Goal: Communication & Community: Ask a question

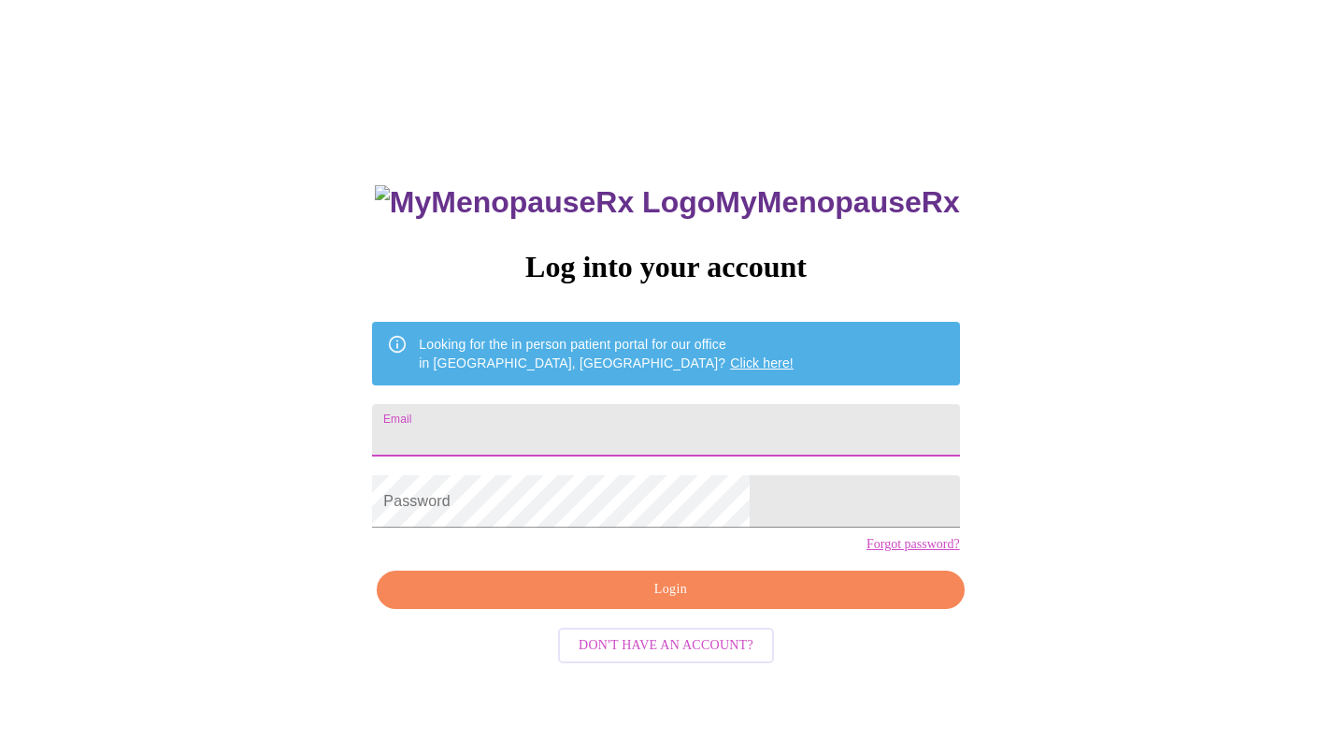
click at [609, 416] on input "Email" at bounding box center [665, 430] width 587 height 52
drag, startPoint x: 664, startPoint y: 423, endPoint x: 306, endPoint y: 457, distance: 359.8
click at [306, 457] on div "MyMenopauseRx Log into your account Looking for the in person patient portal fo…" at bounding box center [665, 450] width 1317 height 887
type input "lisaknuth@rocketmail.com"
drag, startPoint x: 306, startPoint y: 457, endPoint x: 723, endPoint y: 442, distance: 417.3
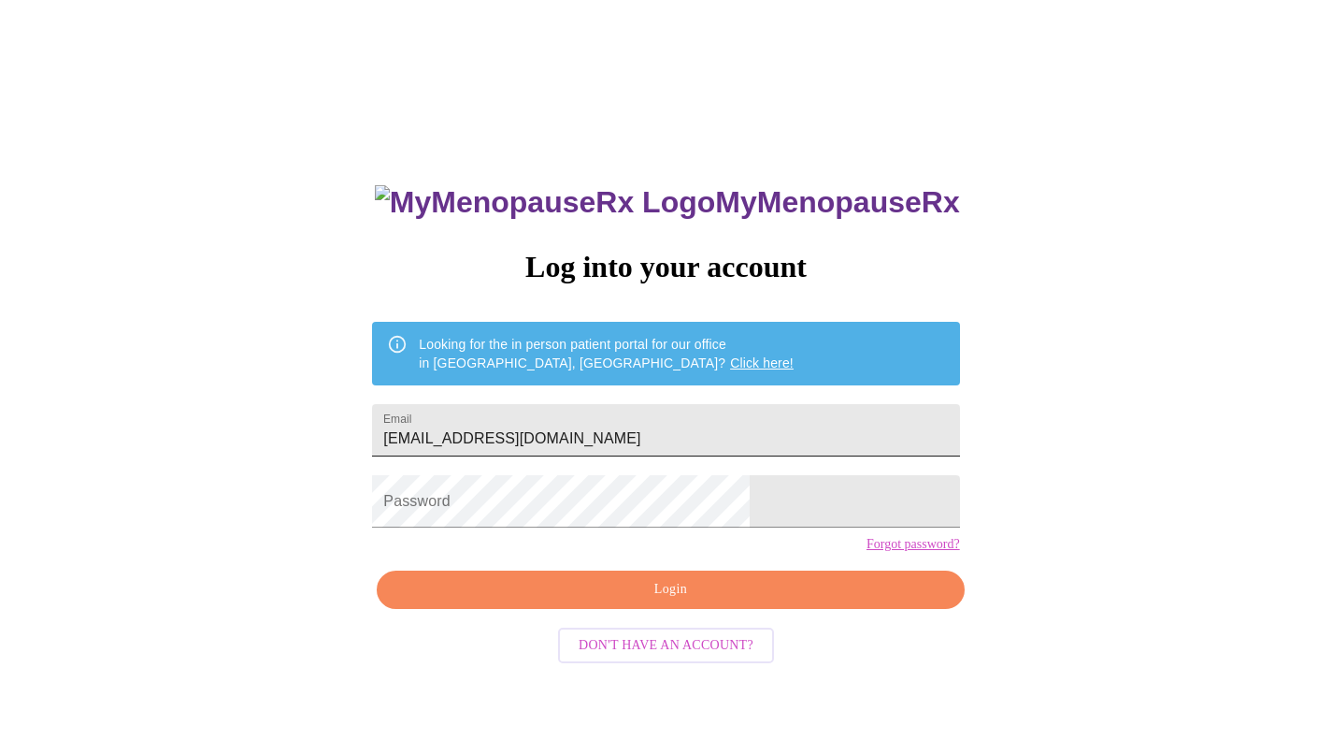
click at [723, 442] on input "lisaknuth@rocketmail.com" at bounding box center [665, 430] width 587 height 52
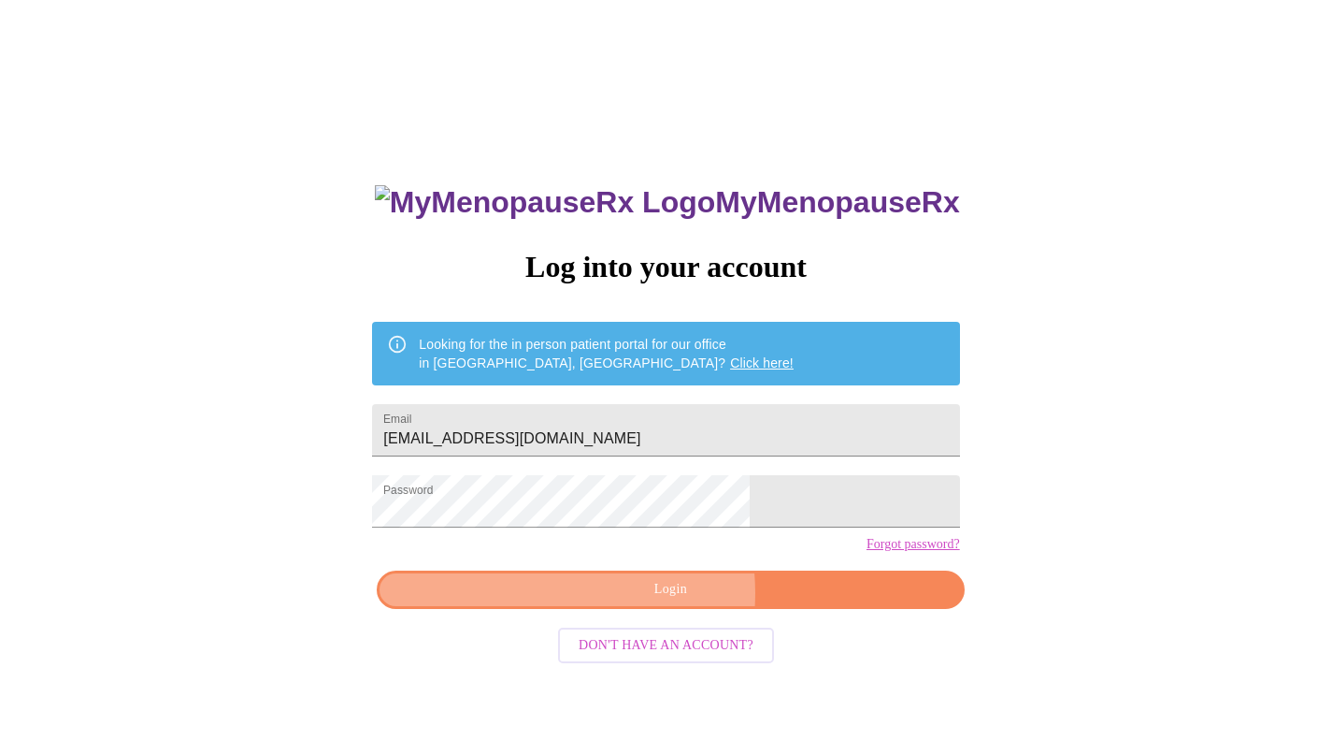
click at [620, 601] on span "Login" at bounding box center [670, 589] width 544 height 23
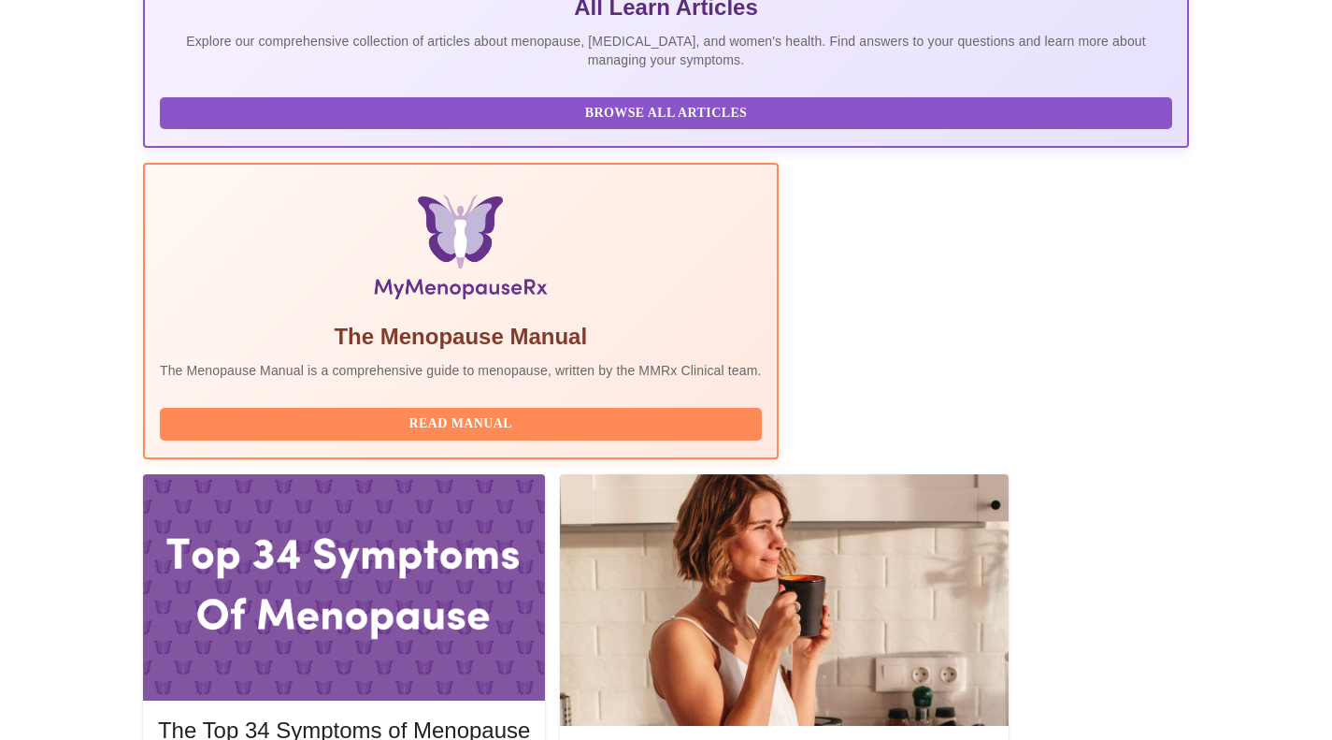
scroll to position [465, 0]
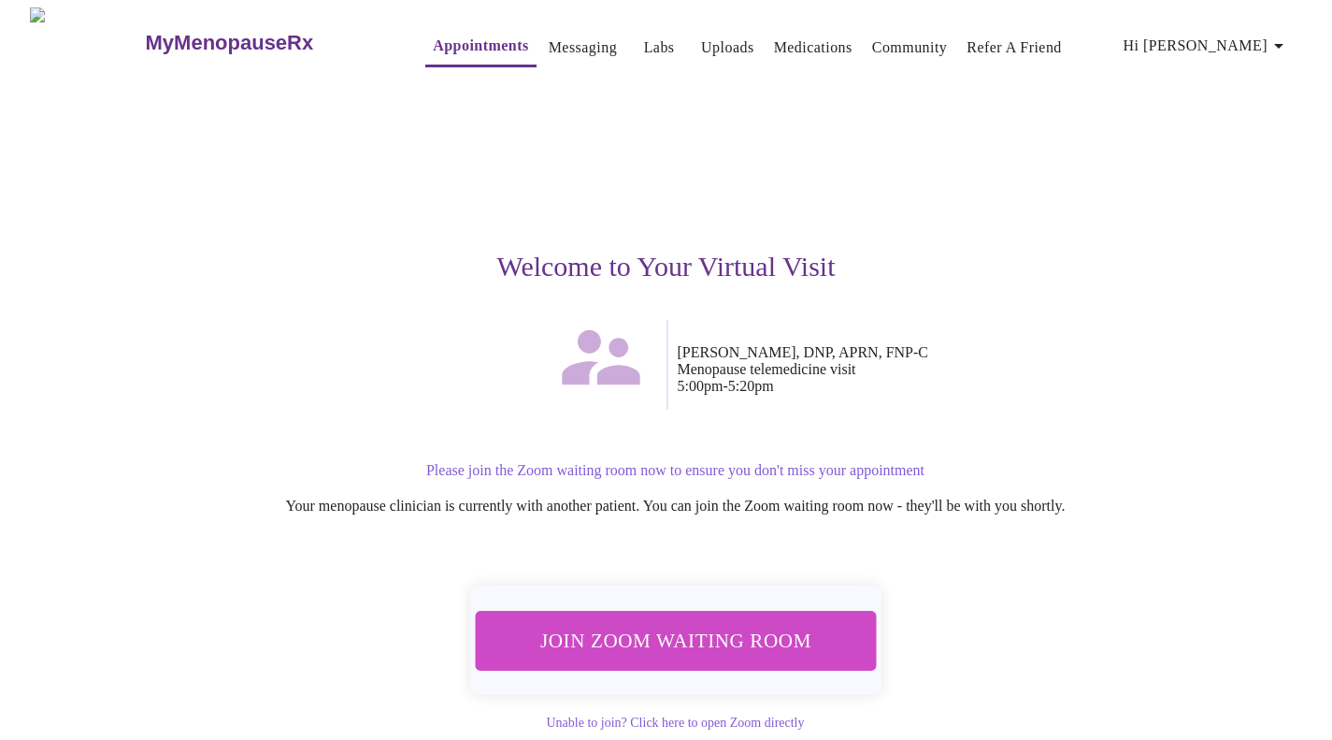
click at [675, 633] on span "Join Zoom Waiting Room" at bounding box center [675, 640] width 353 height 35
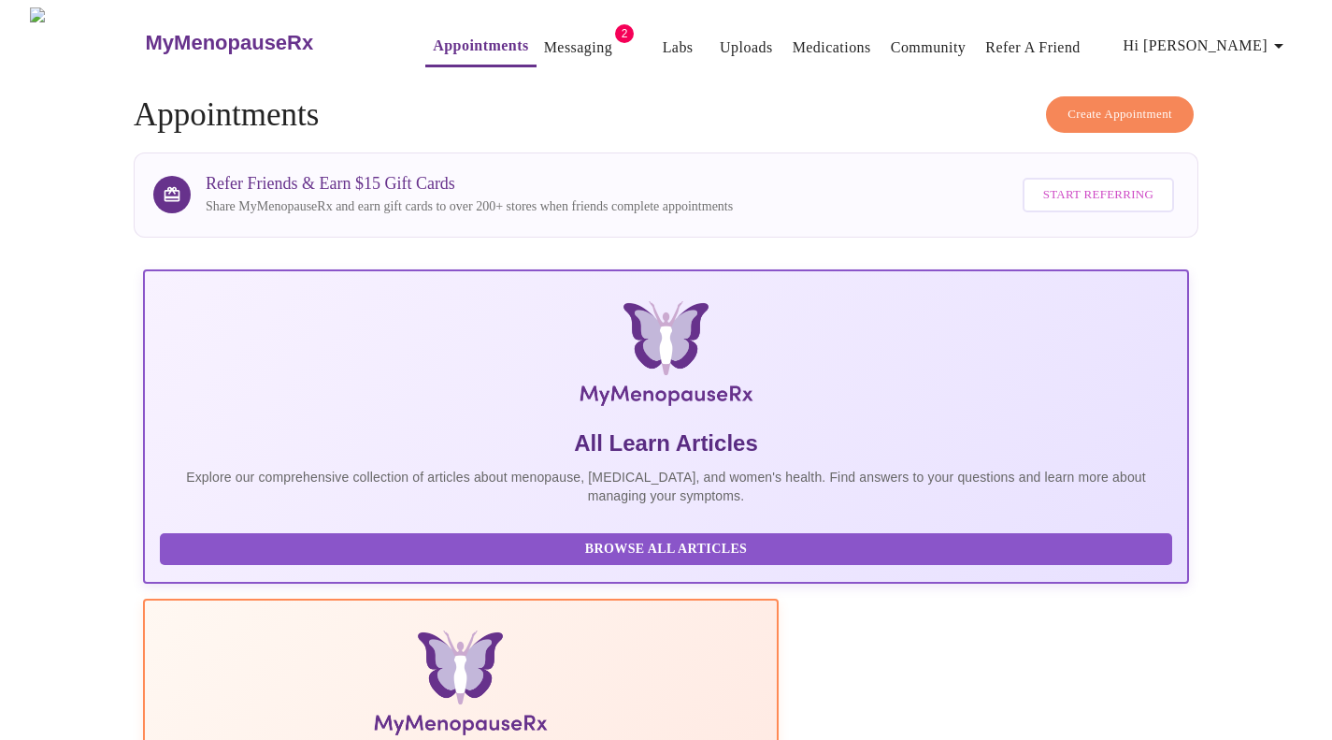
click at [544, 38] on link "Messaging" at bounding box center [578, 48] width 68 height 26
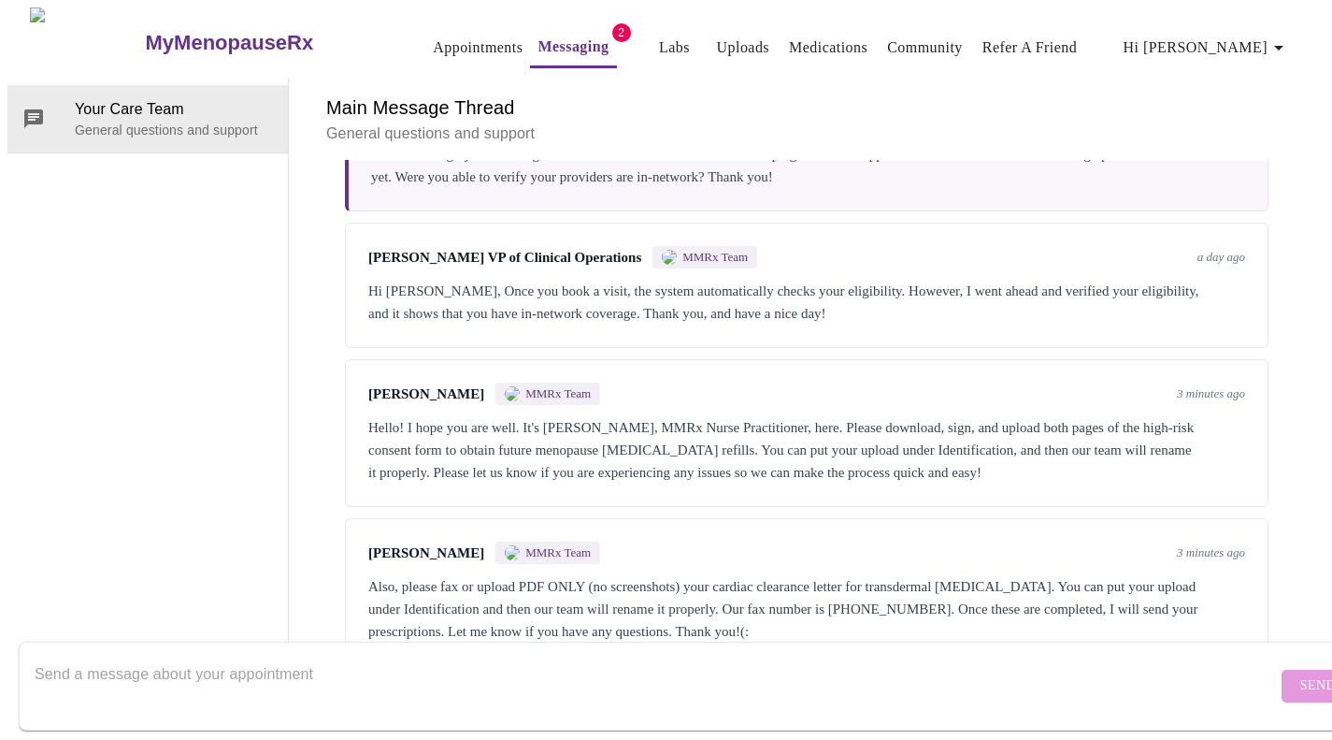
scroll to position [5104, 0]
click at [196, 121] on p "General questions and support" at bounding box center [174, 130] width 198 height 19
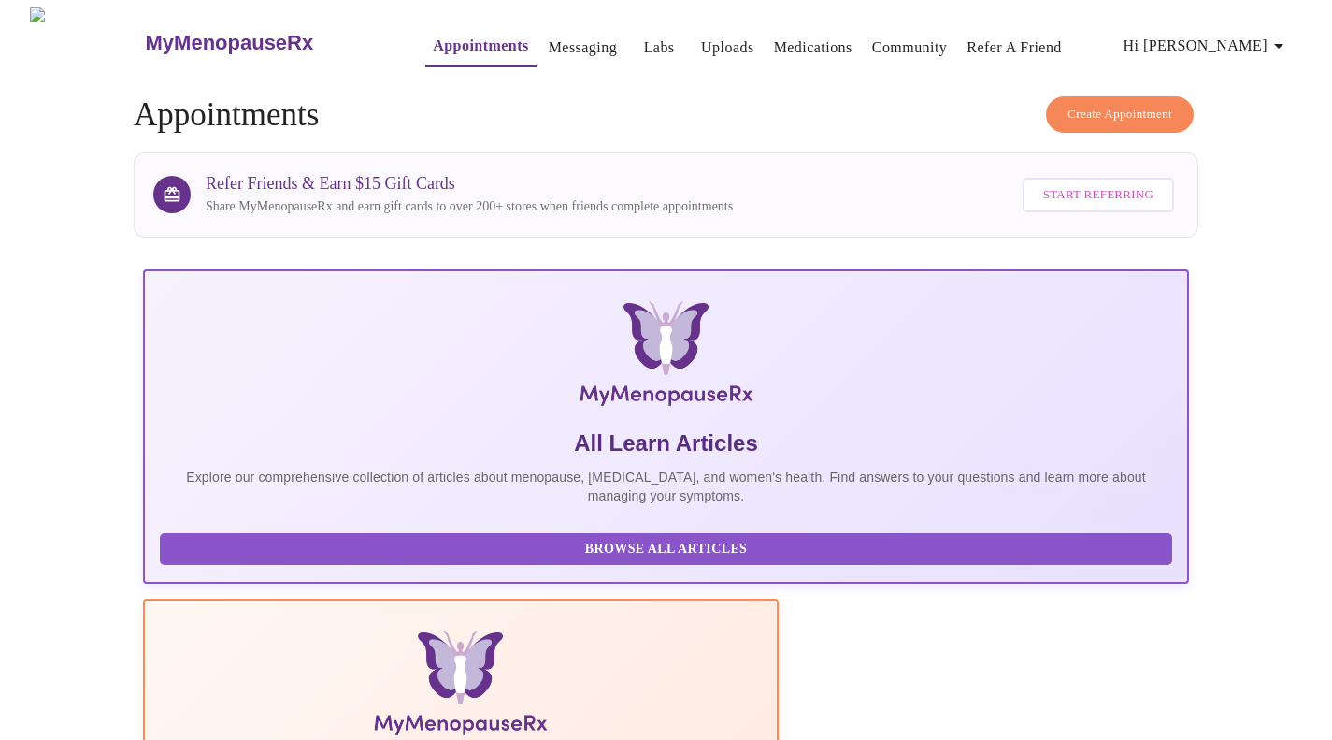
click at [549, 44] on link "Messaging" at bounding box center [583, 48] width 68 height 26
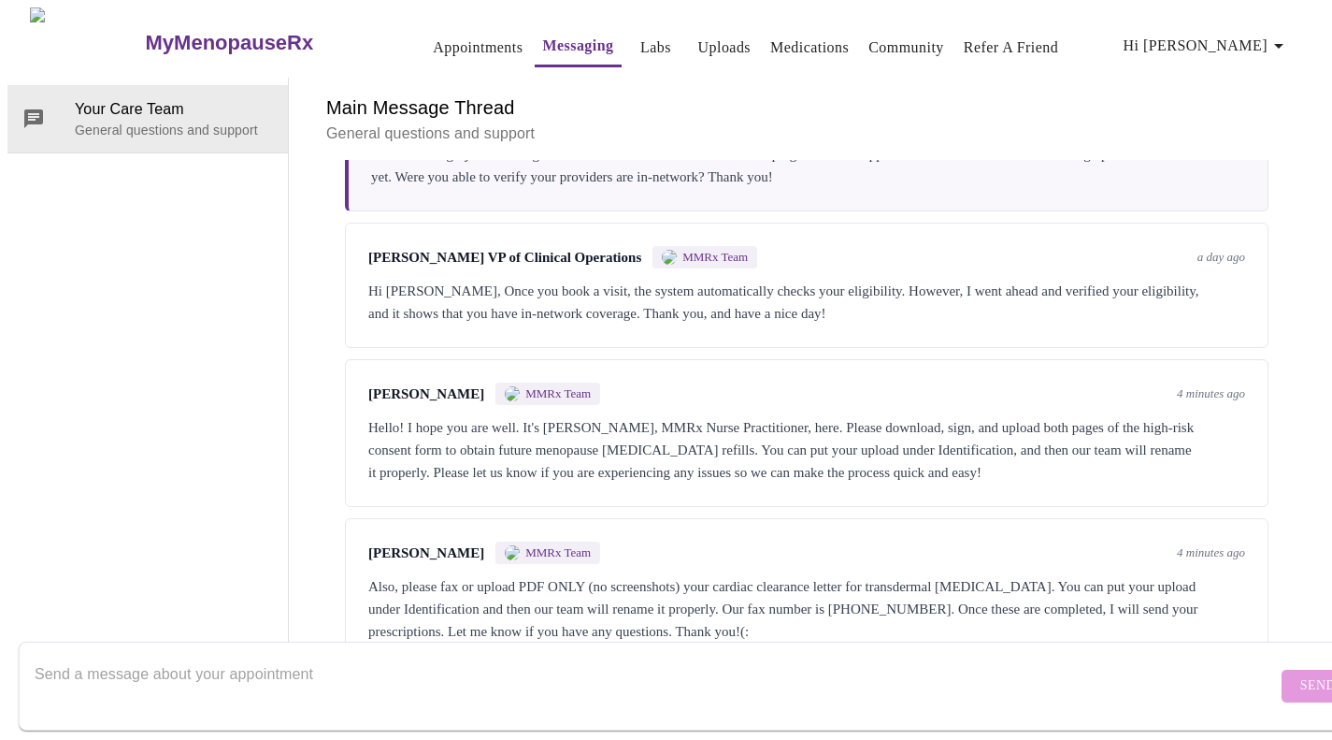
scroll to position [5104, 0]
click at [417, 655] on textarea "Send a message about your appointment" at bounding box center [656, 685] width 1243 height 60
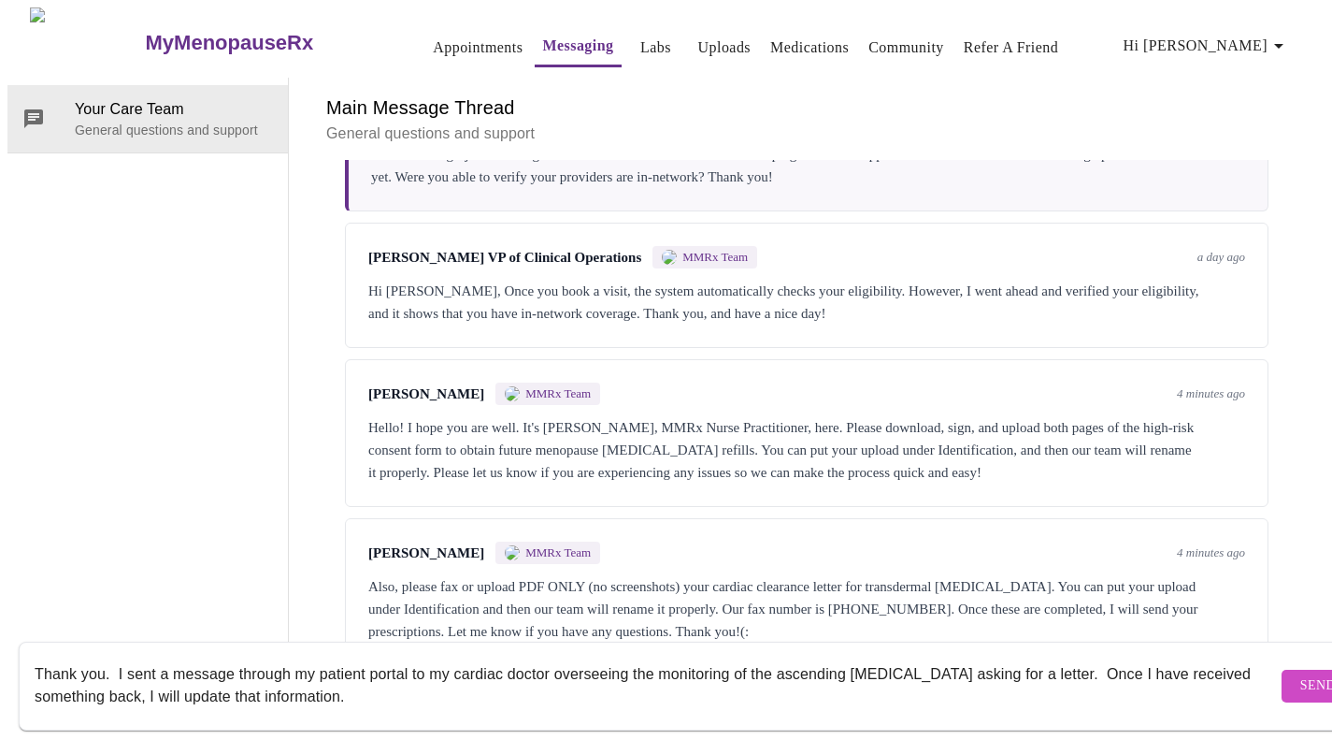
type textarea "Thank you. I sent a message through my patient portal to my cardiac doctor over…"
click at [1301, 674] on span "Send" at bounding box center [1319, 685] width 36 height 23
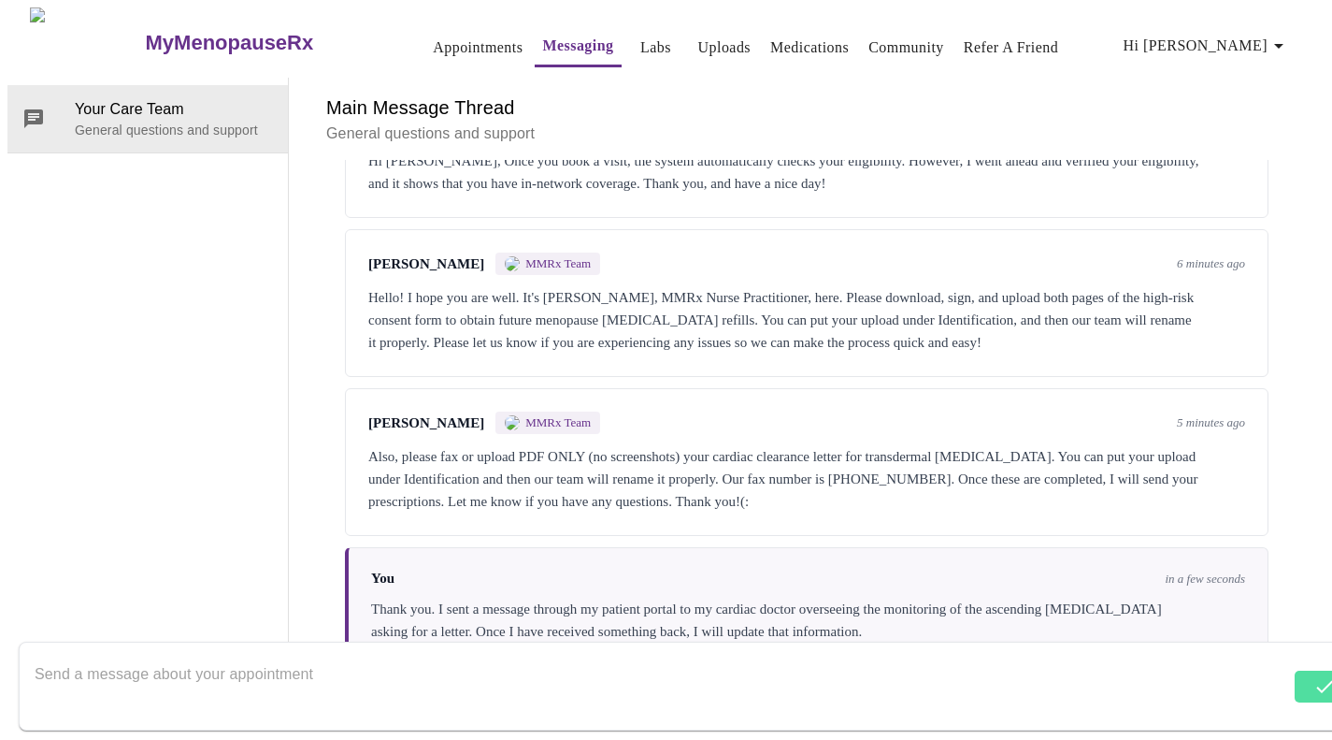
scroll to position [5240, 0]
